Goal: Complete application form

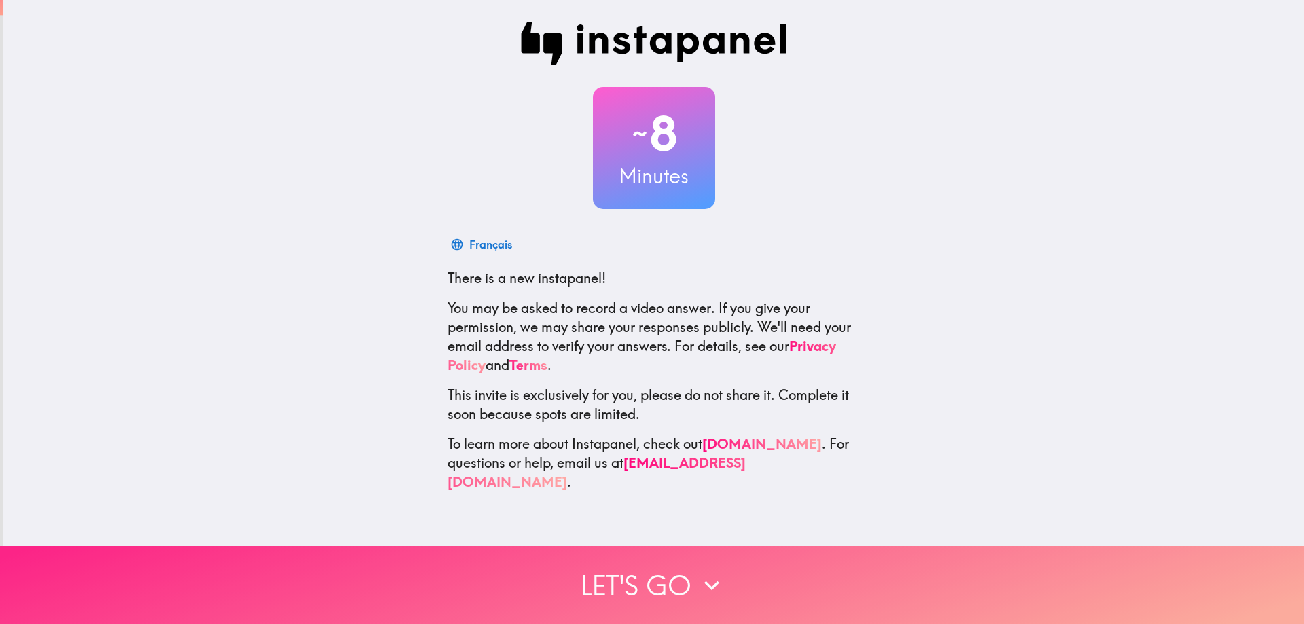
click at [630, 569] on button "Let's go" at bounding box center [652, 585] width 1304 height 78
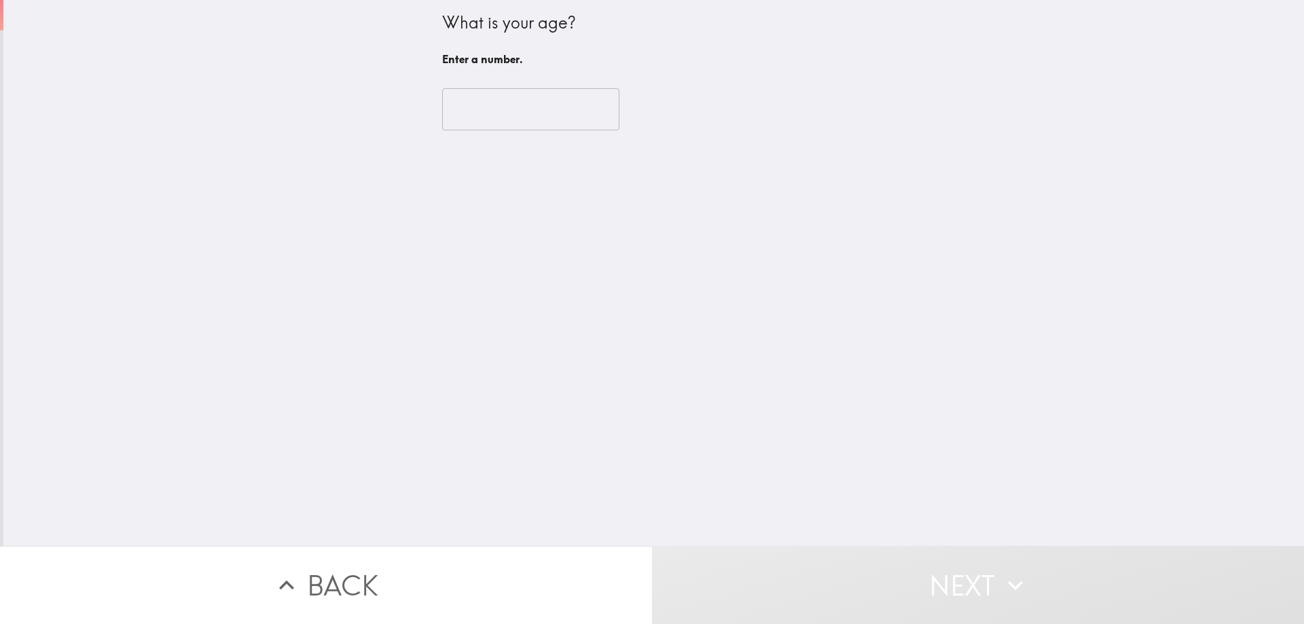
click at [479, 118] on input "number" at bounding box center [530, 109] width 177 height 42
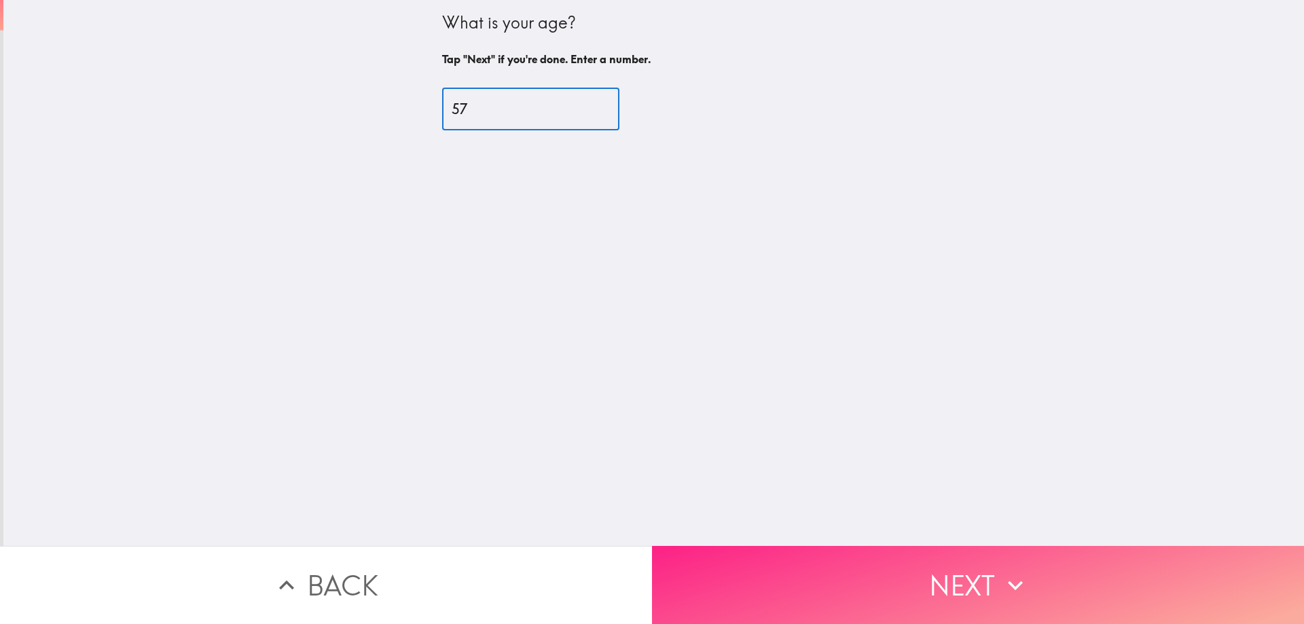
type input "57"
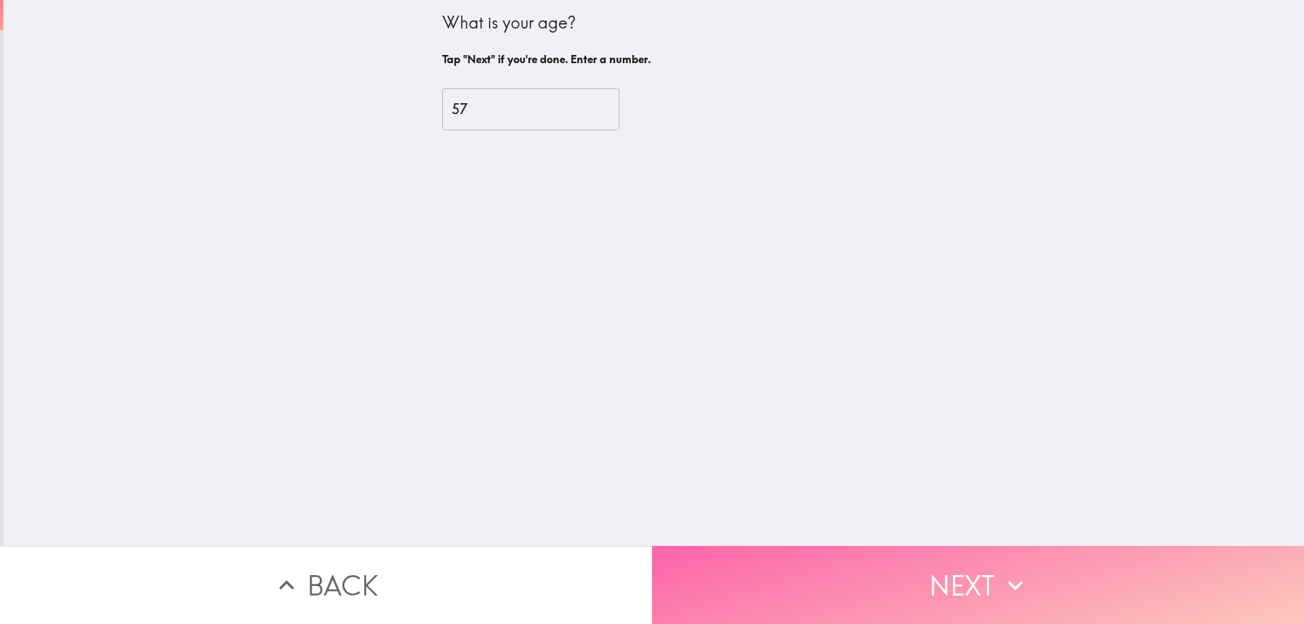
click at [899, 574] on button "Next" at bounding box center [978, 585] width 652 height 78
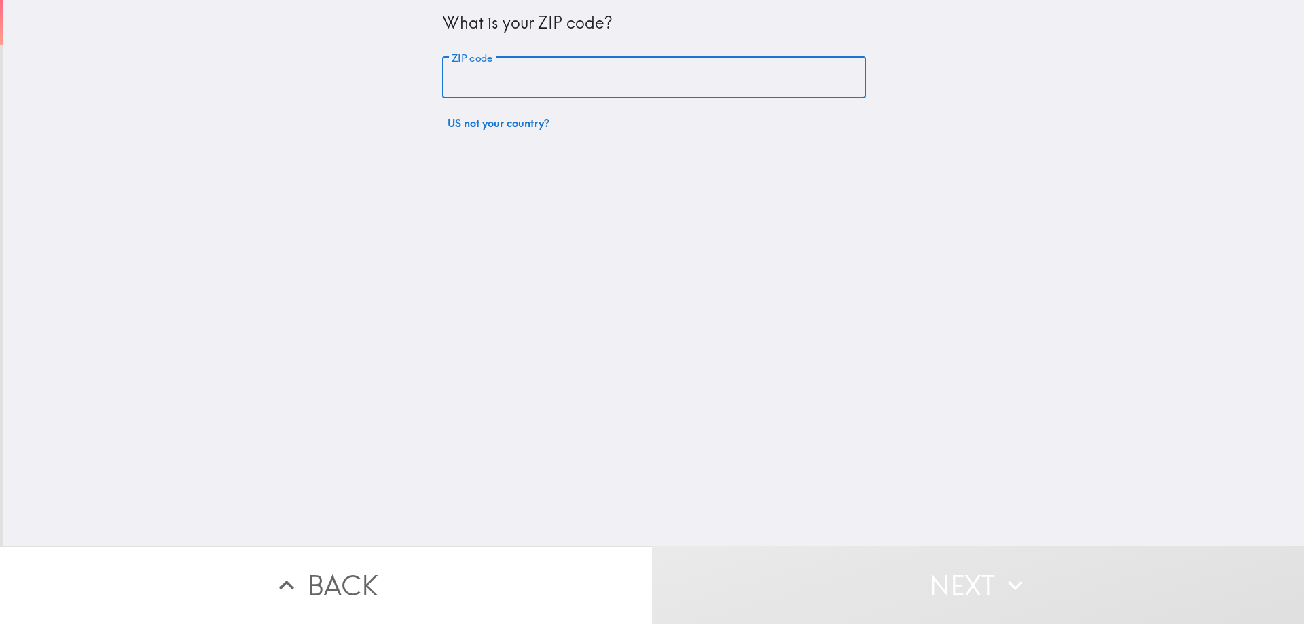
click at [550, 79] on input "ZIP code" at bounding box center [654, 78] width 424 height 42
type input "18428"
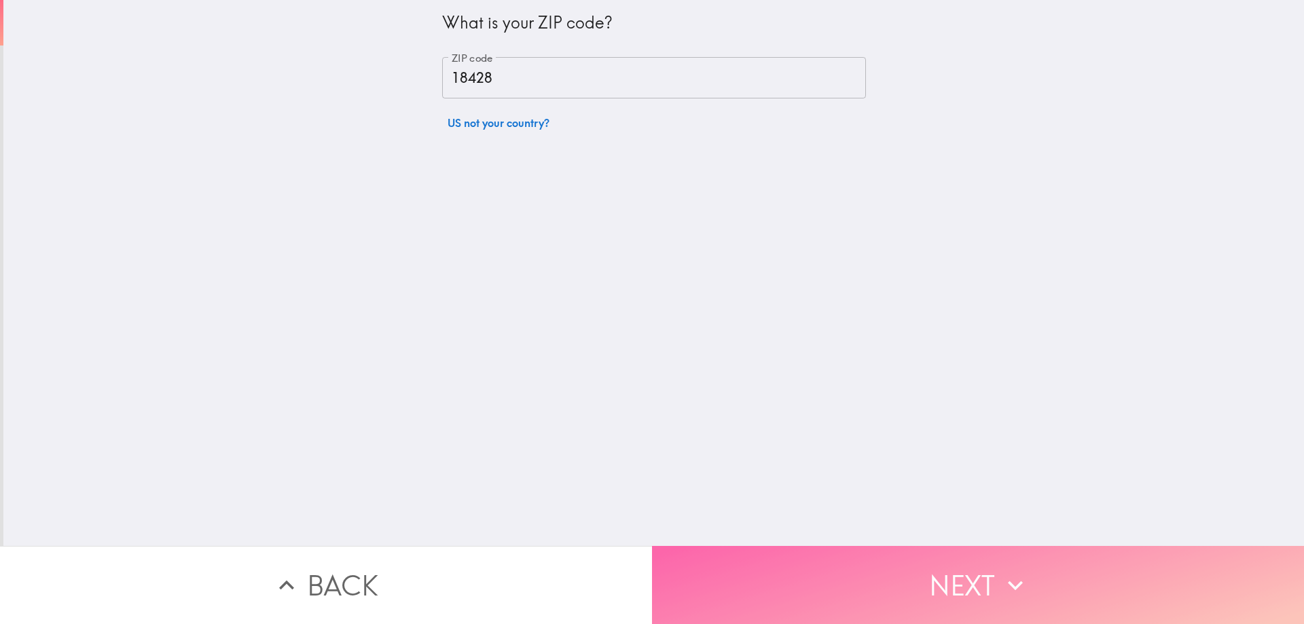
click at [735, 574] on button "Next" at bounding box center [978, 585] width 652 height 78
